Goal: Navigation & Orientation: Find specific page/section

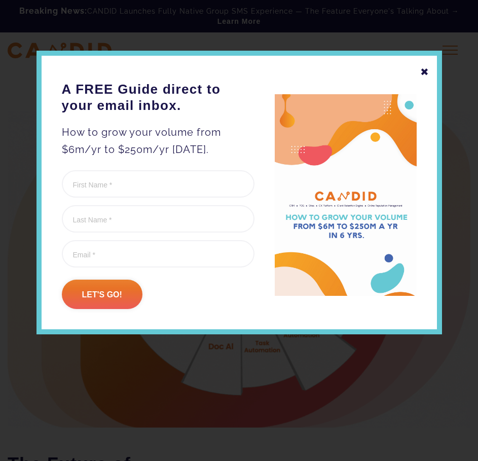
click at [249, 30] on div at bounding box center [239, 230] width 478 height 461
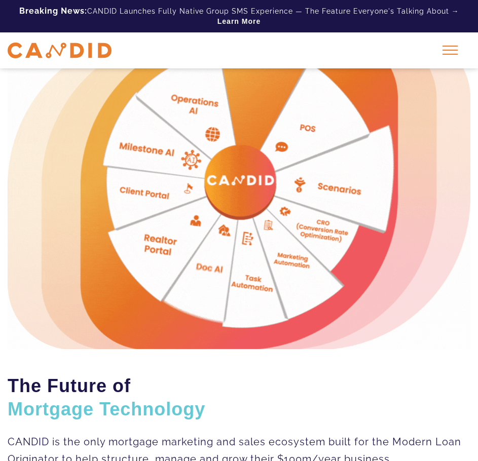
scroll to position [152, 0]
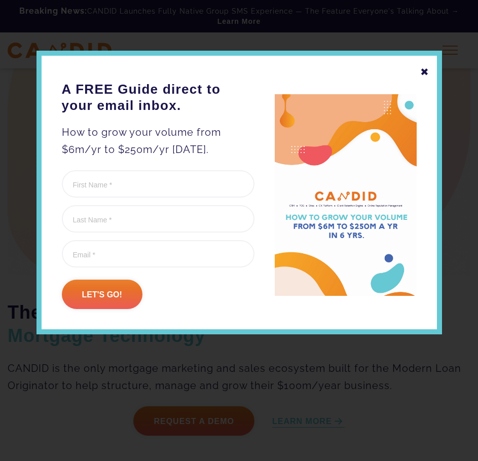
click at [424, 68] on div "✖" at bounding box center [424, 71] width 9 height 17
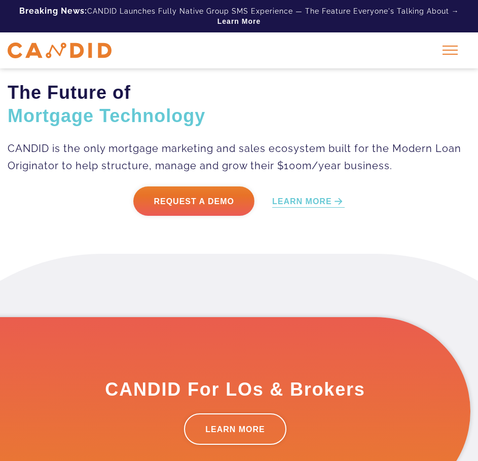
scroll to position [304, 0]
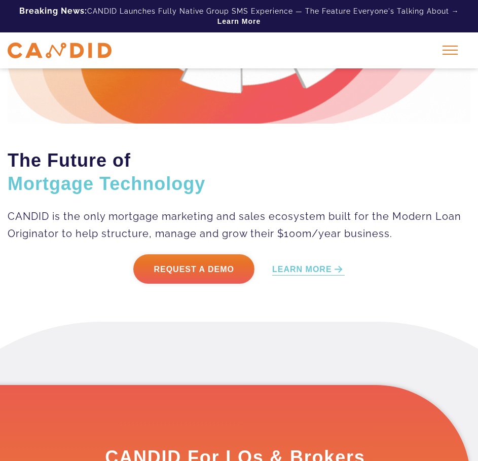
click at [441, 59] on div at bounding box center [449, 49] width 25 height 25
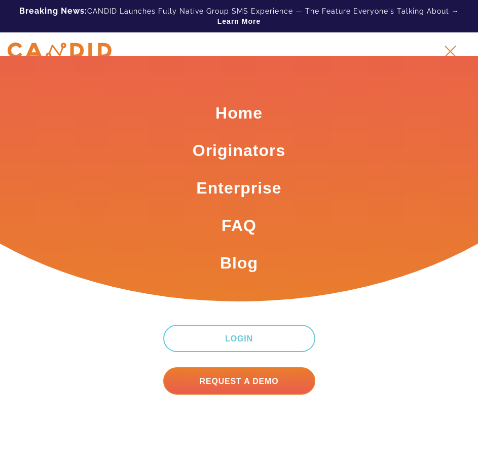
click at [442, 299] on li "Login" at bounding box center [238, 325] width 447 height 53
click at [265, 146] on link "Originators" at bounding box center [239, 150] width 93 height 22
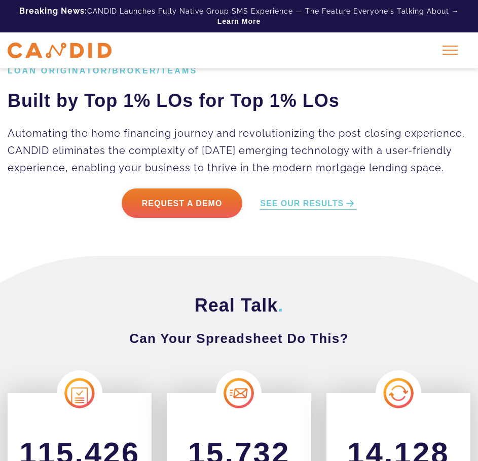
scroll to position [310, 0]
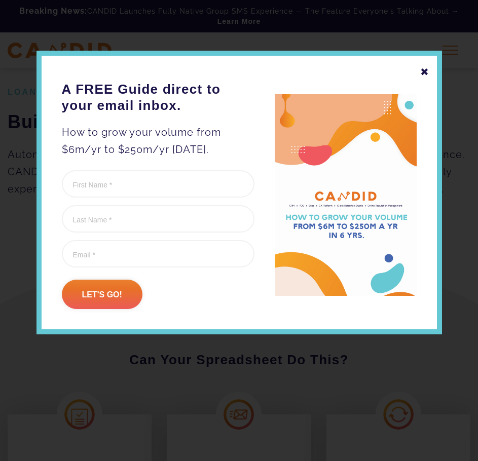
click at [429, 70] on div "✖ A FREE Guide direct to your email inbox. How to grow your volume from $6m/yr …" at bounding box center [238, 193] width 405 height 284
click at [425, 71] on div "✖" at bounding box center [424, 71] width 9 height 17
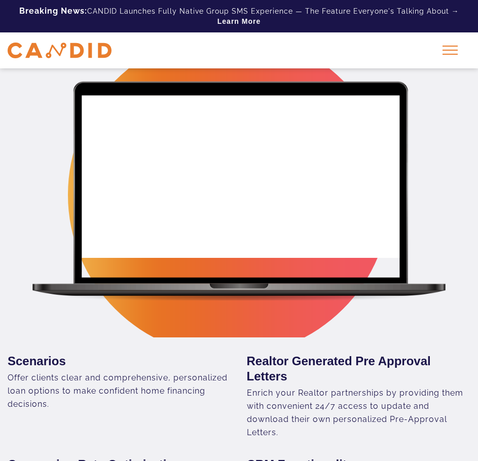
scroll to position [968, 0]
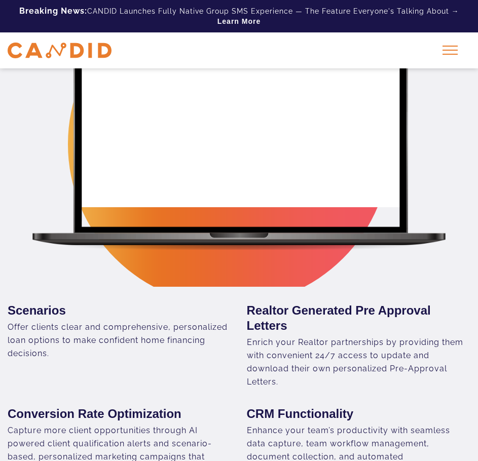
drag, startPoint x: 394, startPoint y: 192, endPoint x: 372, endPoint y: 208, distance: 27.2
drag, startPoint x: 372, startPoint y: 208, endPoint x: 35, endPoint y: 189, distance: 337.5
click at [35, 189] on div at bounding box center [239, 139] width 417 height 222
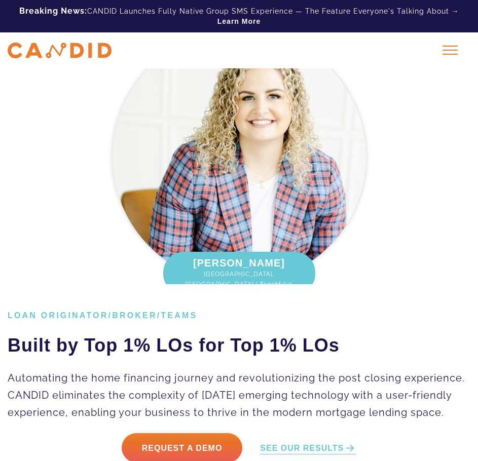
scroll to position [0, 0]
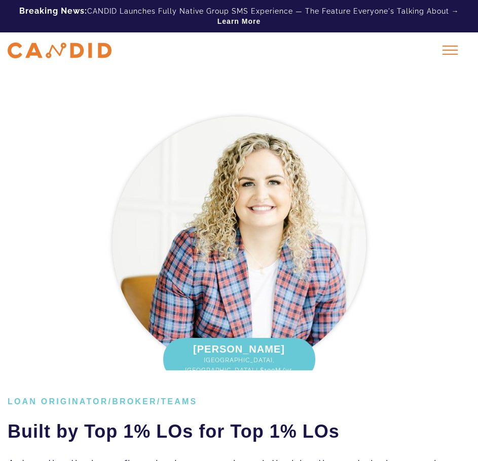
click at [439, 54] on div at bounding box center [449, 49] width 25 height 25
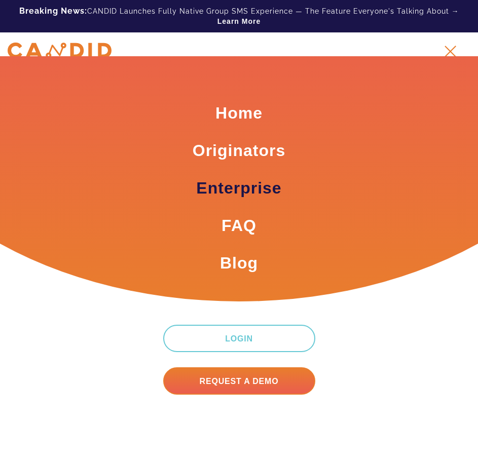
click at [236, 197] on link "Enterprise" at bounding box center [238, 188] width 85 height 22
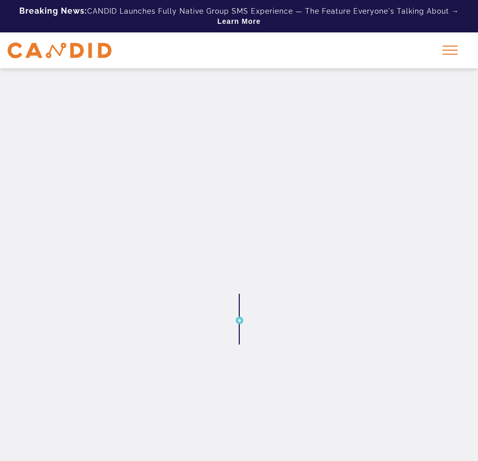
scroll to position [702, 0]
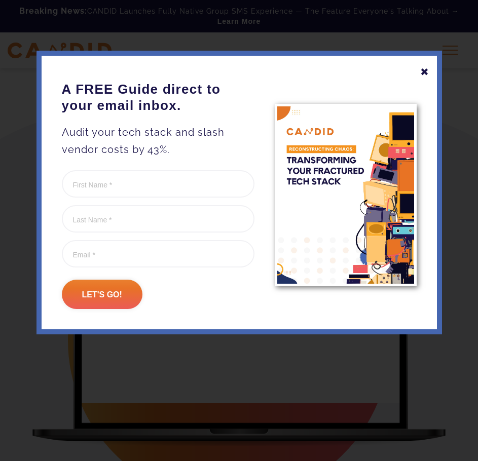
click at [427, 70] on div "✖" at bounding box center [424, 71] width 9 height 17
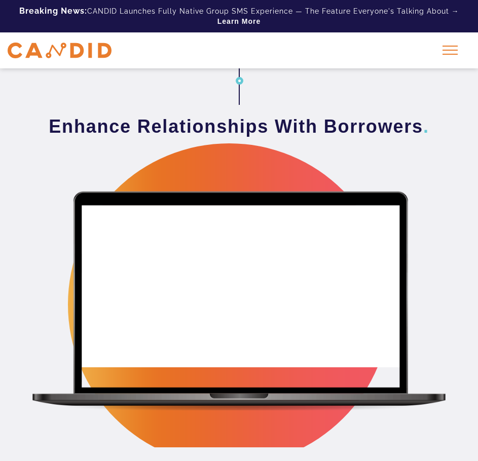
scroll to position [1462, 0]
